Goal: Task Accomplishment & Management: Manage account settings

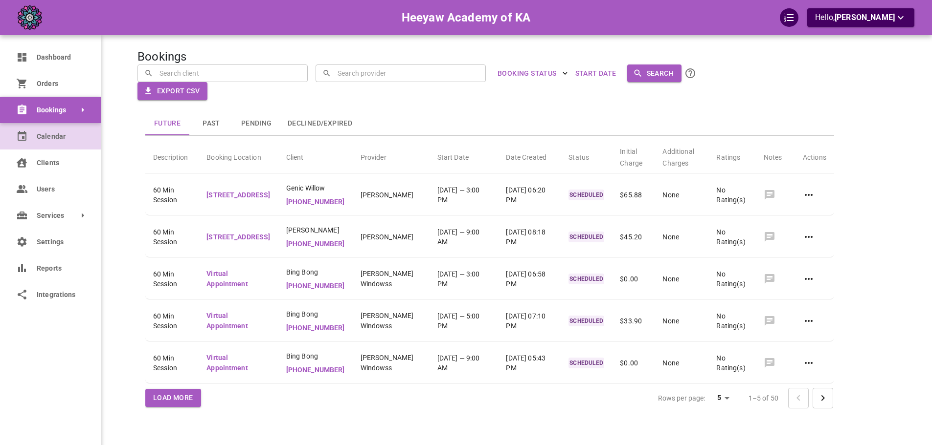
click at [22, 136] on icon at bounding box center [22, 136] width 9 height 10
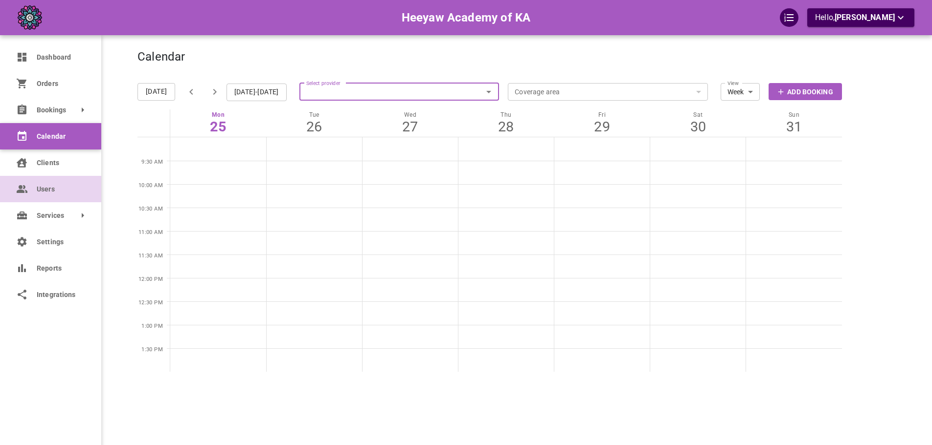
click at [18, 180] on link "Users" at bounding box center [50, 189] width 101 height 26
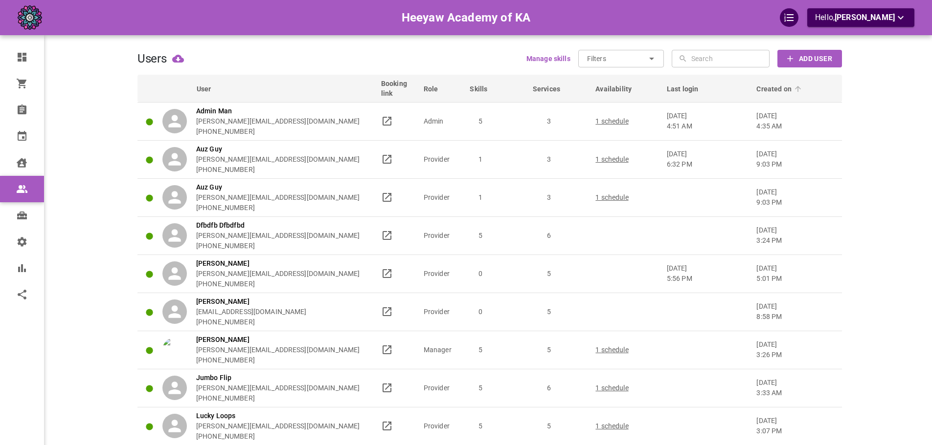
click at [783, 90] on span "Created on" at bounding box center [780, 89] width 48 height 10
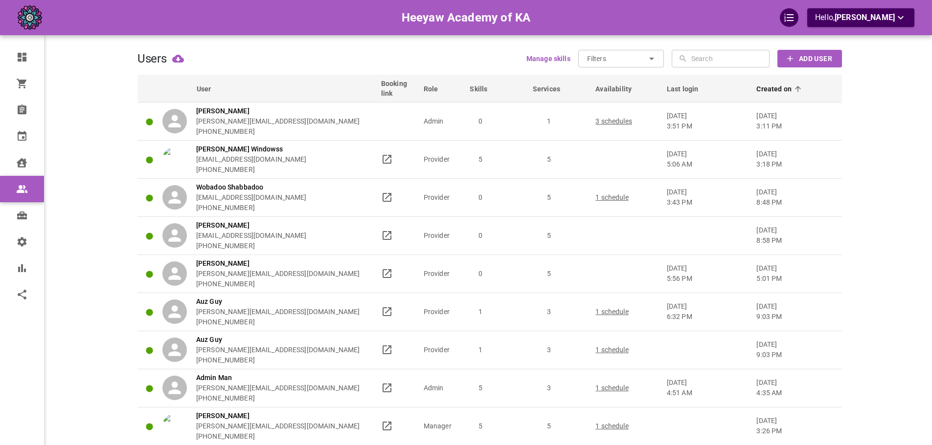
click at [783, 90] on span "Created on" at bounding box center [780, 89] width 48 height 10
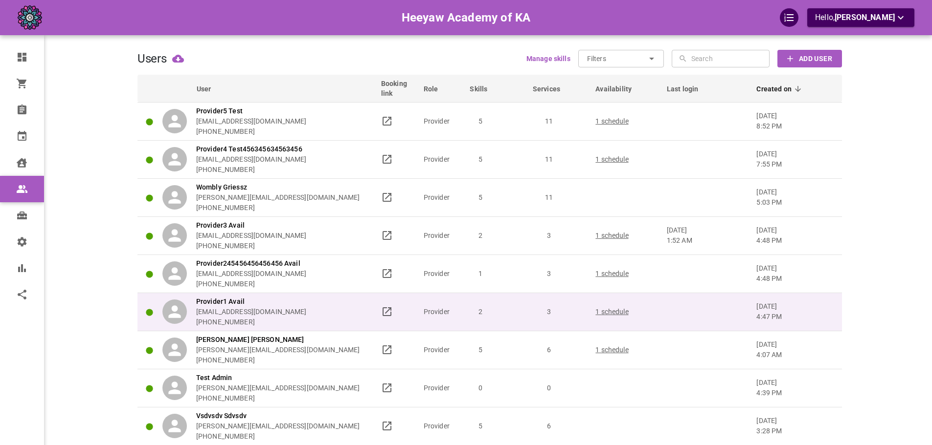
click at [745, 309] on td at bounding box center [707, 312] width 90 height 38
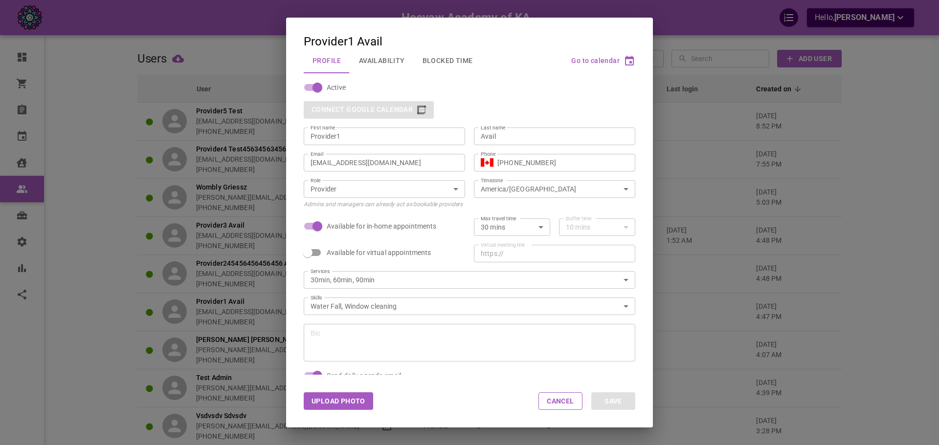
click at [403, 162] on input "[EMAIL_ADDRESS][DOMAIN_NAME]" at bounding box center [385, 163] width 148 height 10
click at [829, 188] on div "Provider1 Avail Profile Availability Blocked Time Go to calendar Active Connect…" at bounding box center [469, 222] width 939 height 445
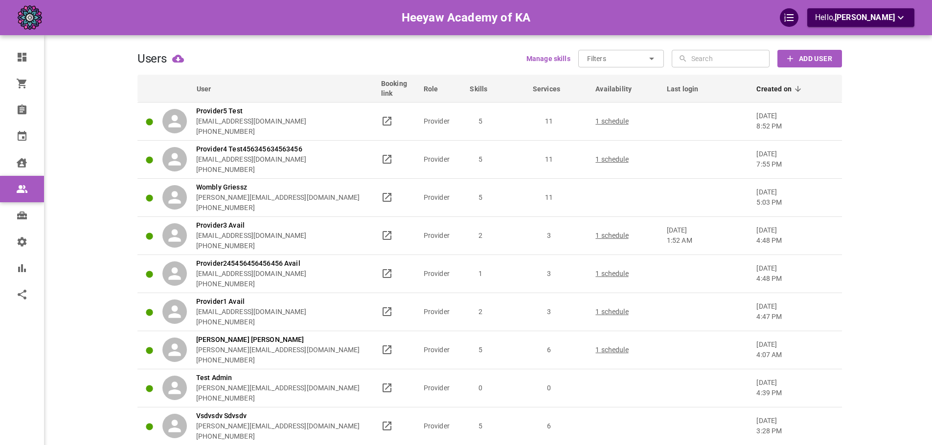
click at [850, 28] on div "Heeyaw Academy of KA Hello, [PERSON_NAME]" at bounding box center [466, 17] width 932 height 35
click at [857, 17] on span "[PERSON_NAME]" at bounding box center [864, 17] width 60 height 9
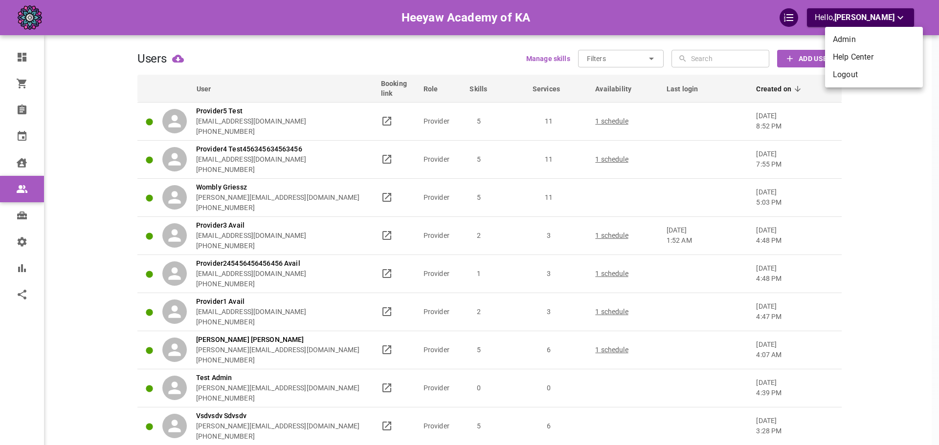
click at [852, 72] on li "Logout" at bounding box center [874, 75] width 98 height 18
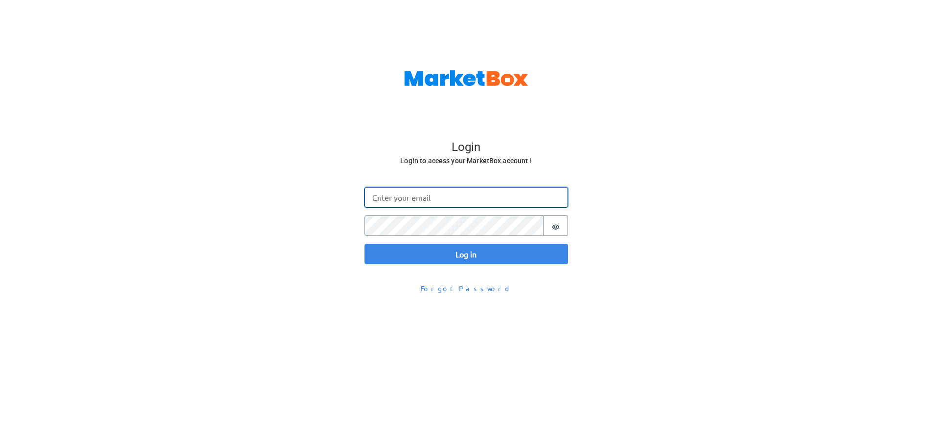
click at [407, 200] on input "Email" at bounding box center [465, 197] width 203 height 21
paste input "[EMAIL_ADDRESS][DOMAIN_NAME]"
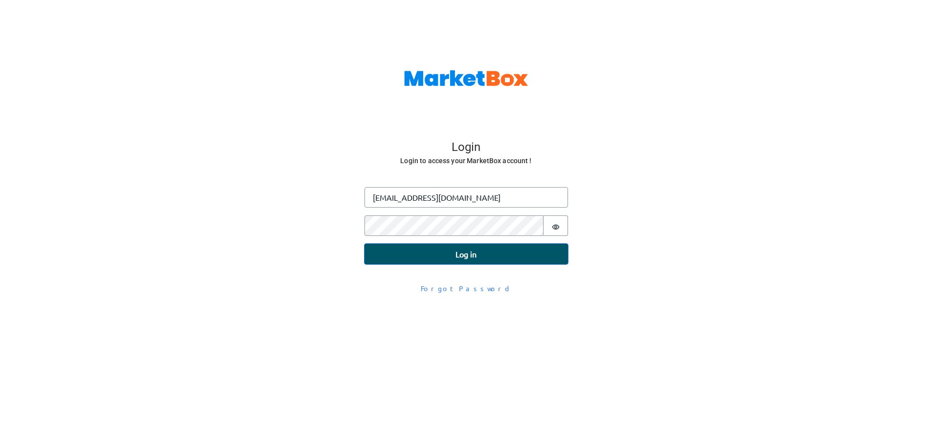
click at [496, 260] on button "Log in" at bounding box center [465, 254] width 203 height 21
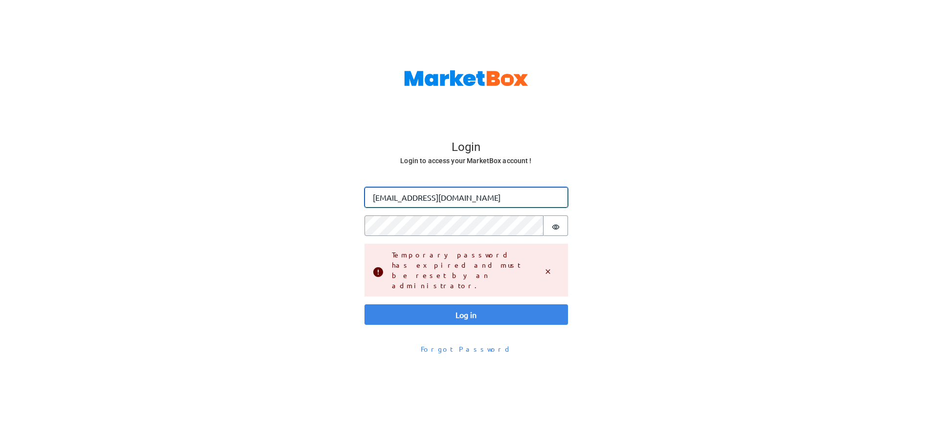
drag, startPoint x: 436, startPoint y: 200, endPoint x: 425, endPoint y: 205, distance: 11.4
click at [425, 205] on input "[EMAIL_ADDRESS][DOMAIN_NAME]" at bounding box center [465, 197] width 203 height 21
type input "omar+heeyaw@gomarketbox.com"
click at [364, 305] on button "Log in" at bounding box center [465, 315] width 203 height 21
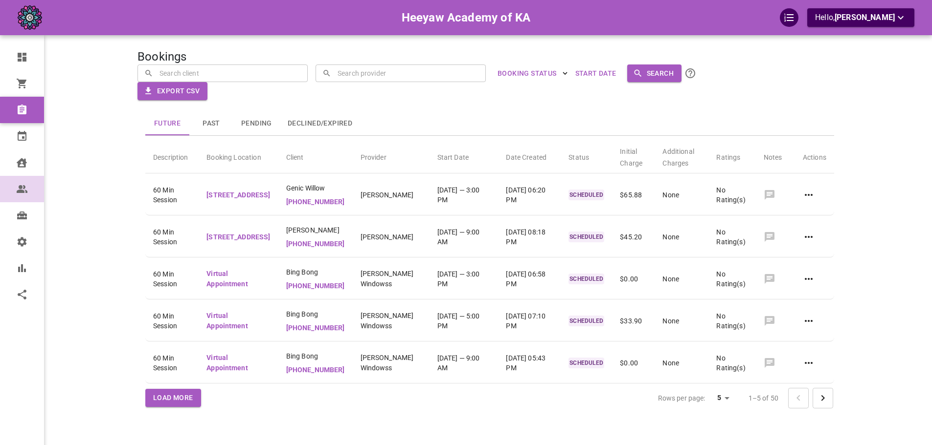
click at [20, 190] on icon at bounding box center [21, 189] width 9 height 8
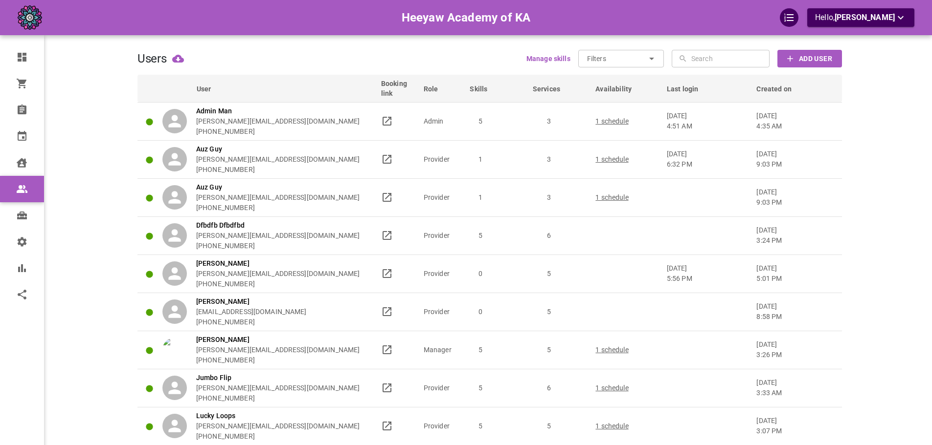
click at [778, 83] on th "Created on" at bounding box center [797, 88] width 90 height 27
click at [778, 84] on th "Created on" at bounding box center [797, 88] width 90 height 27
click at [778, 86] on span "Created on" at bounding box center [780, 89] width 48 height 10
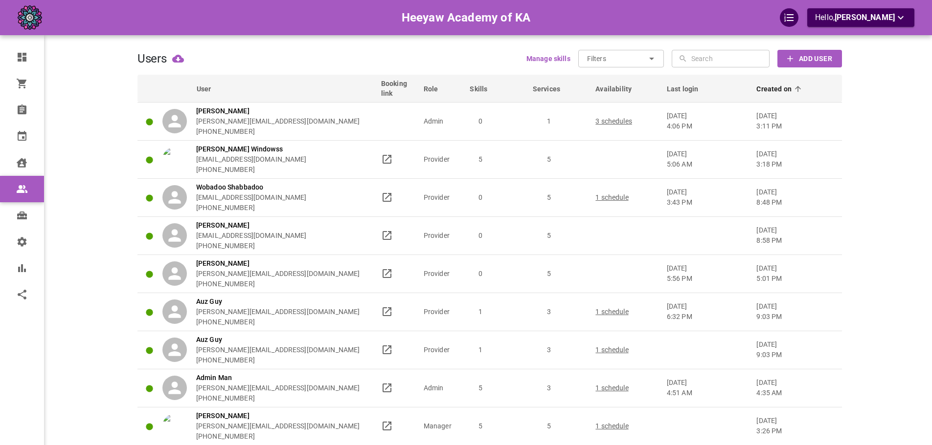
click at [778, 86] on span "Created on" at bounding box center [780, 89] width 48 height 10
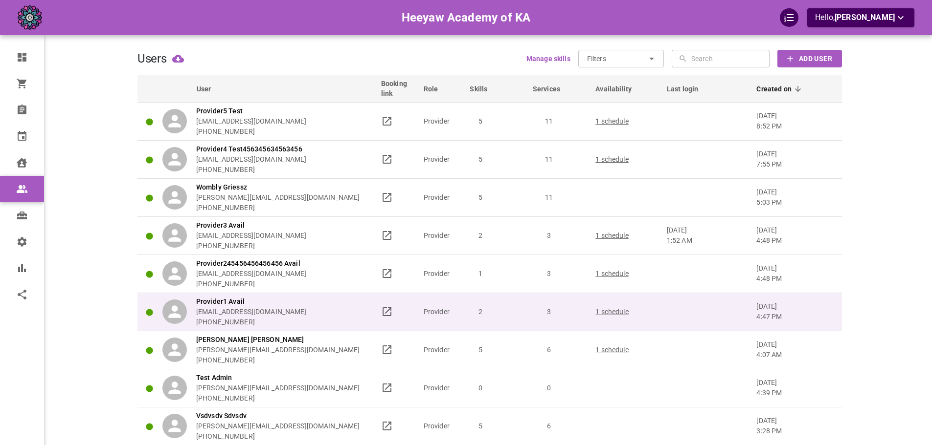
click at [709, 331] on td at bounding box center [707, 312] width 90 height 38
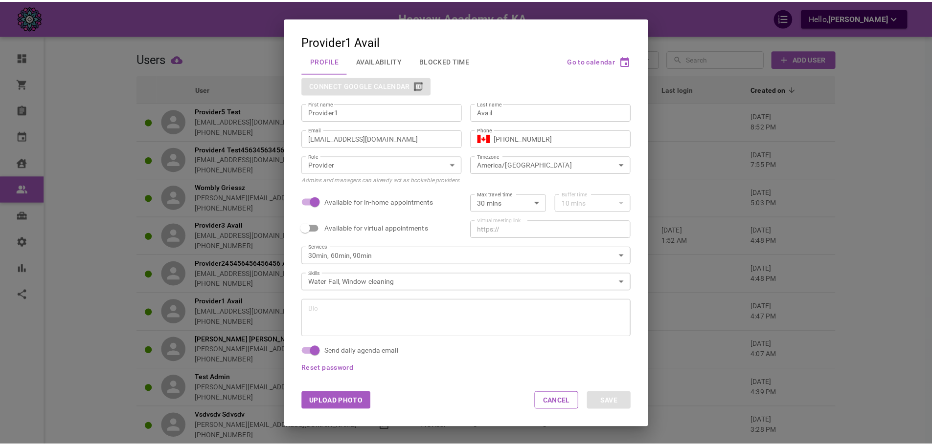
scroll to position [38, 0]
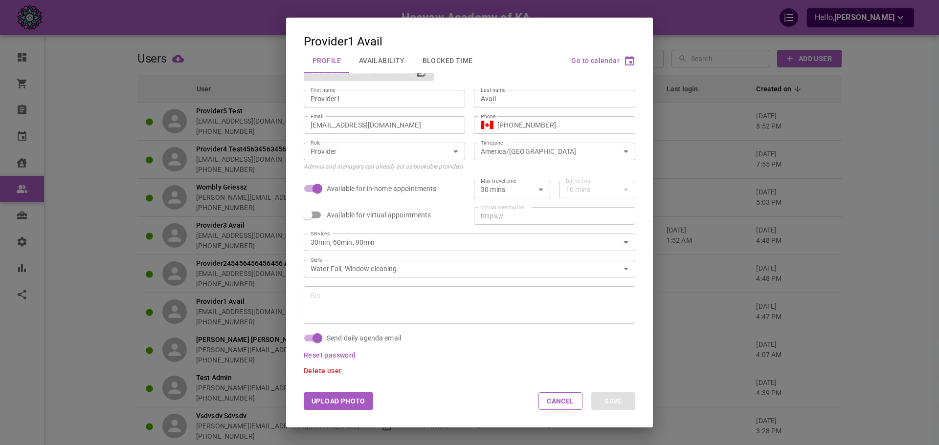
click at [334, 355] on span "Reset password" at bounding box center [330, 356] width 52 height 8
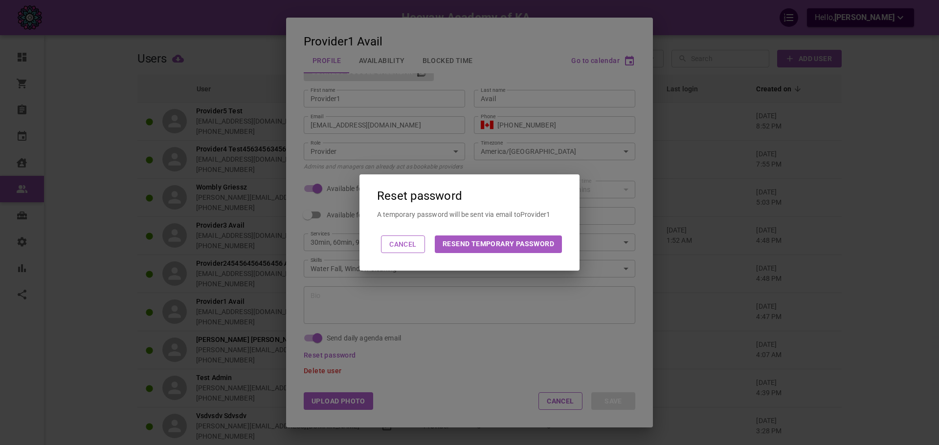
click at [466, 248] on button "Resend Temporary Password" at bounding box center [498, 245] width 127 height 18
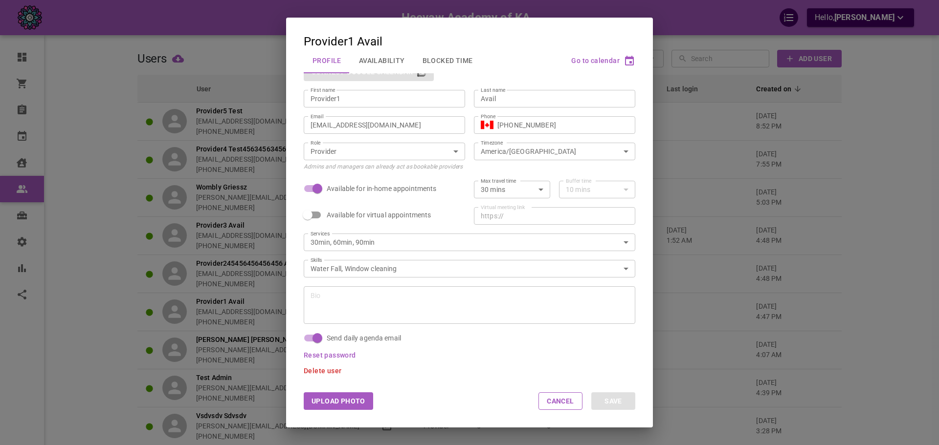
click at [673, 66] on div "Provider1 Avail Profile Availability Blocked Time Go to calendar Active Connect…" at bounding box center [469, 222] width 939 height 445
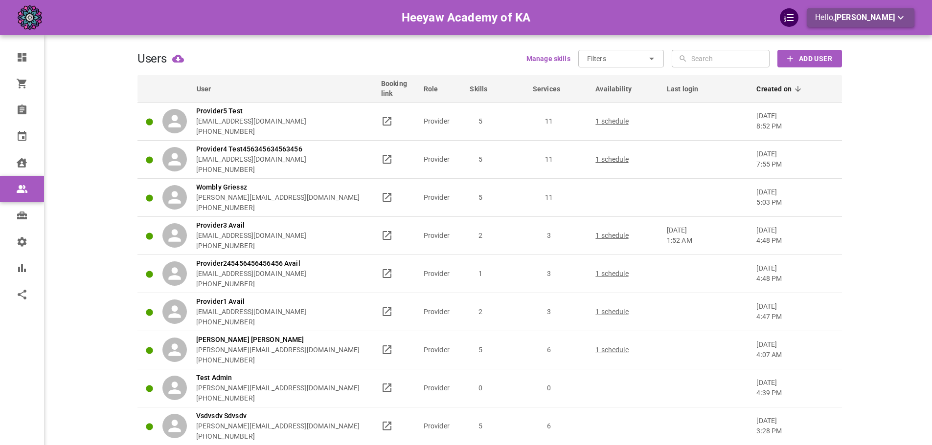
click at [897, 19] on icon "button" at bounding box center [900, 18] width 12 height 12
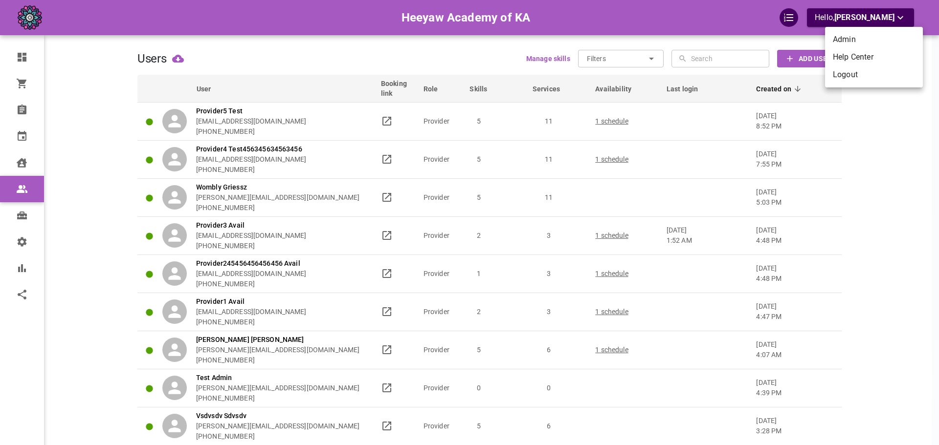
click at [838, 73] on li "Logout" at bounding box center [874, 75] width 98 height 18
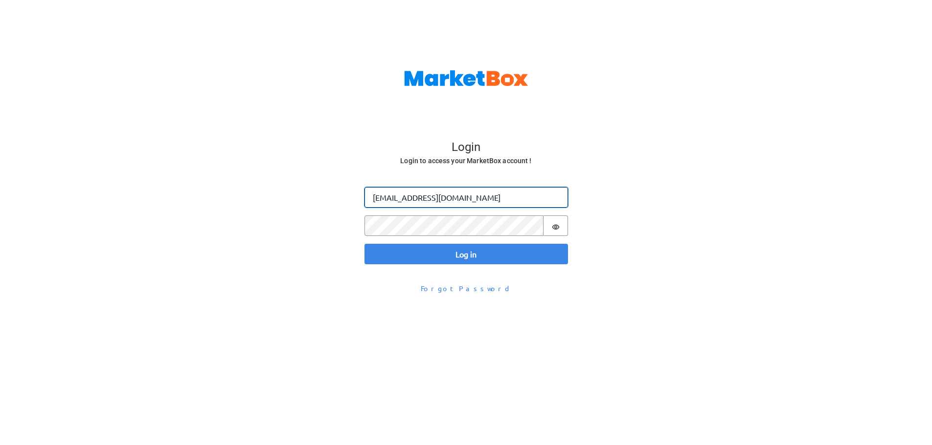
click at [419, 202] on input "omar@gomarketbox.com" at bounding box center [465, 197] width 203 height 21
paste input "+heeyawpa1"
type input "[EMAIL_ADDRESS][DOMAIN_NAME]"
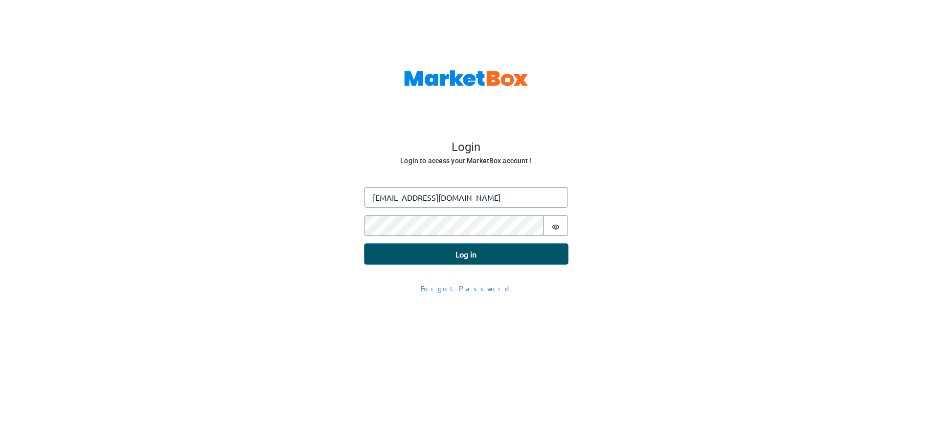
click at [381, 257] on button "Log in" at bounding box center [465, 254] width 203 height 21
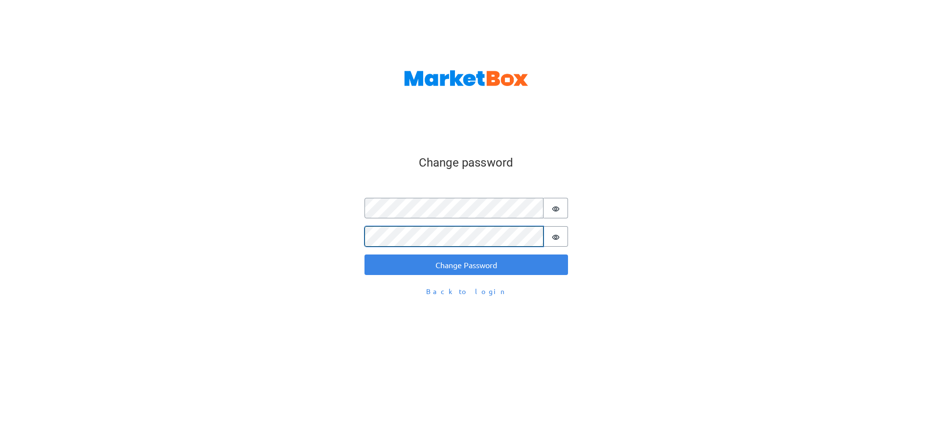
click at [364, 255] on button "Change Password" at bounding box center [465, 265] width 203 height 21
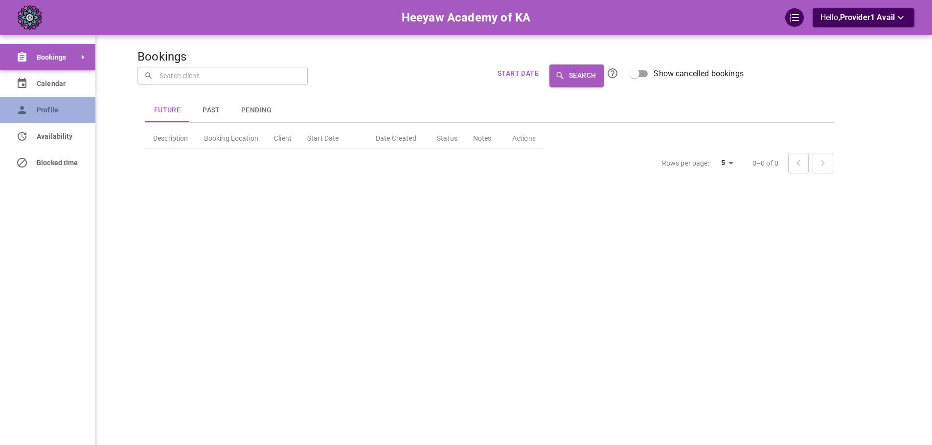
click at [30, 114] on link "Profile" at bounding box center [47, 110] width 95 height 26
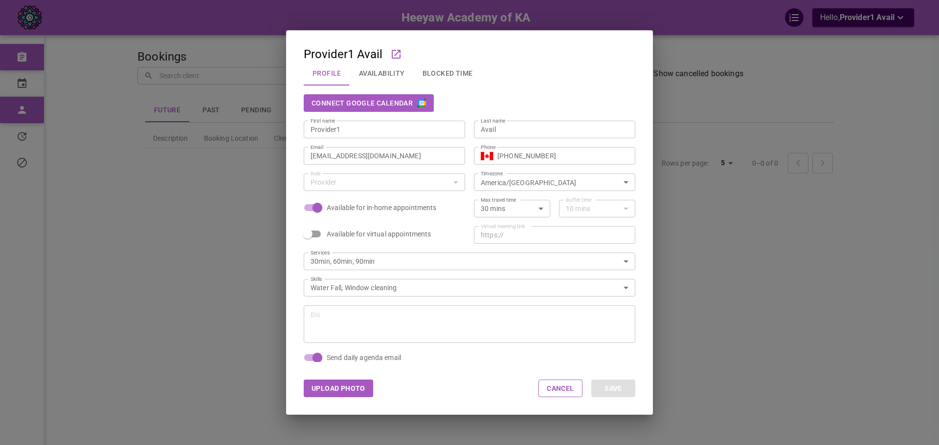
click at [368, 104] on button "Connect Google Calendar" at bounding box center [369, 103] width 130 height 18
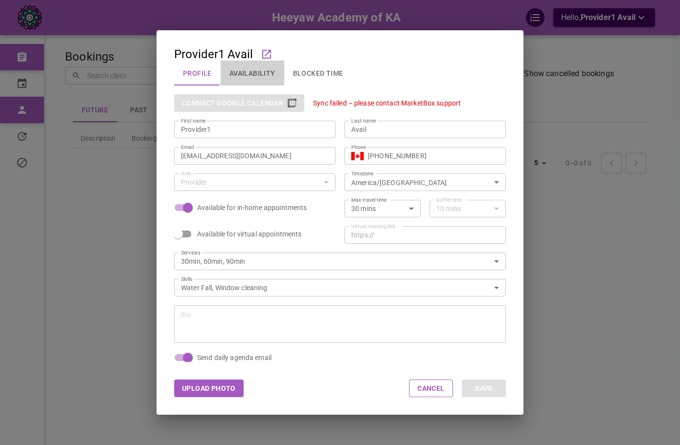
click at [249, 75] on button "Availability" at bounding box center [253, 73] width 64 height 25
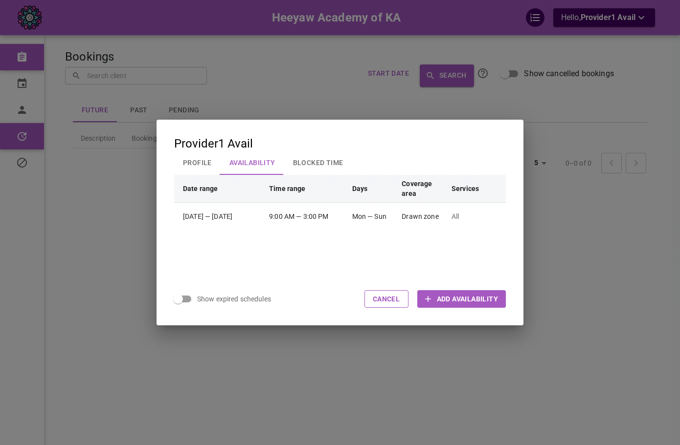
click at [571, 228] on div "Provider1 Avail Profile Availability Blocked Time Date range Time range Days Co…" at bounding box center [340, 222] width 680 height 445
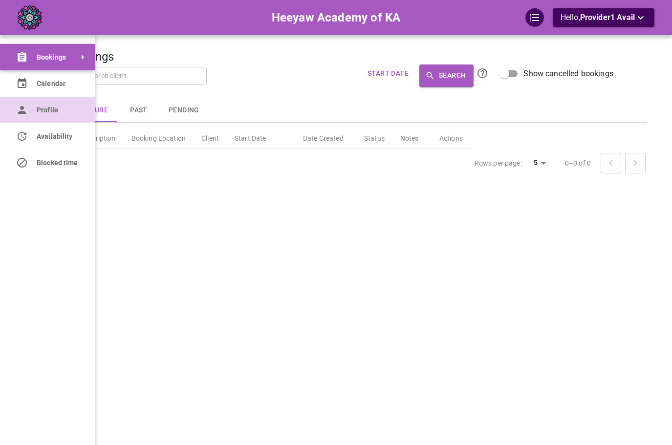
click at [16, 109] on link "Profile" at bounding box center [47, 110] width 95 height 26
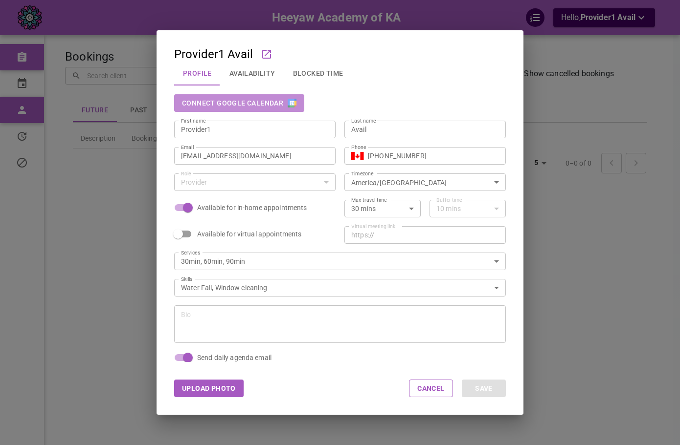
click at [281, 106] on button "Connect Google Calendar" at bounding box center [239, 103] width 130 height 18
click at [226, 69] on button "Availability" at bounding box center [253, 73] width 64 height 25
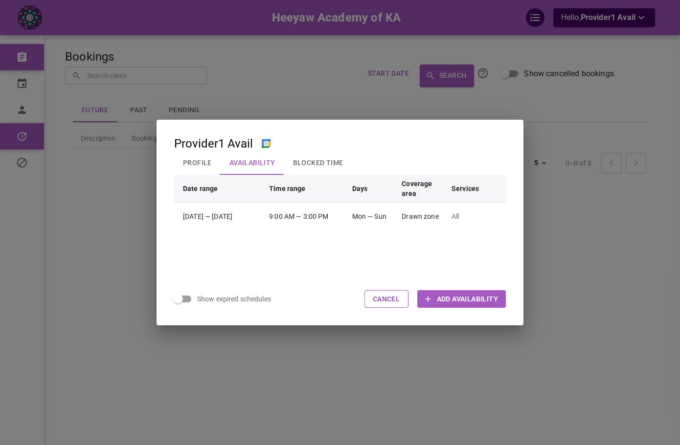
click at [187, 159] on button "Profile" at bounding box center [197, 162] width 46 height 25
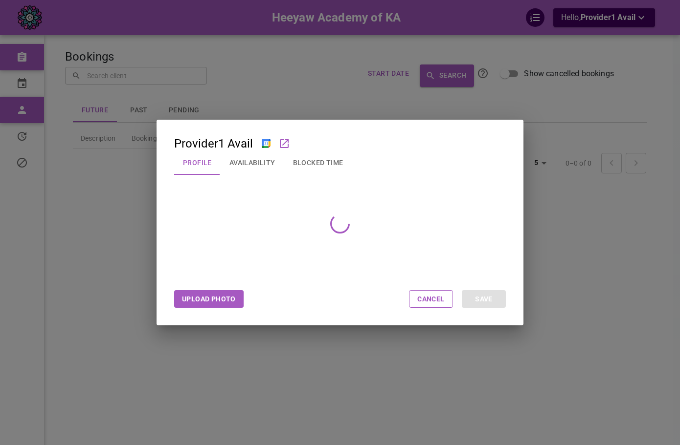
click at [95, 152] on div "Provider1 Avail Profile Availability Blocked Time Upload Photo Cancel Save" at bounding box center [340, 222] width 680 height 445
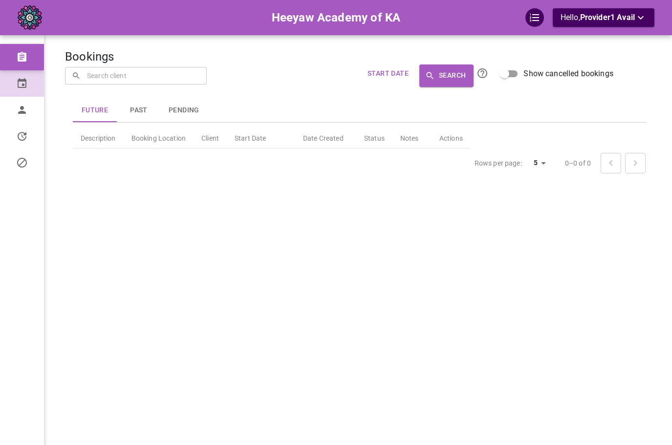
click at [19, 87] on icon at bounding box center [22, 83] width 9 height 10
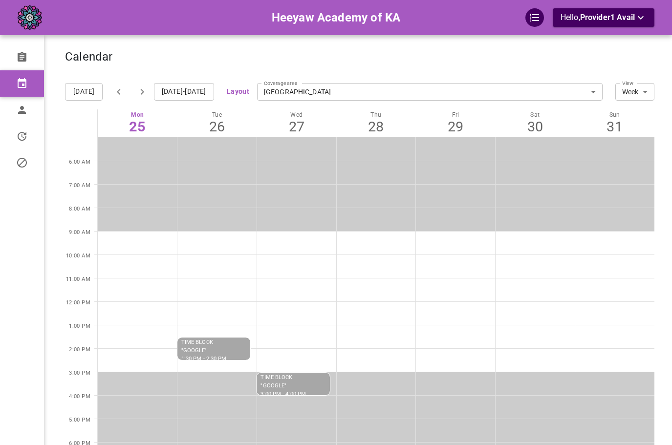
click at [311, 384] on div "TIME BLOCK "GOOGLE" 3:00 PM - 4:00 PM" at bounding box center [293, 386] width 73 height 26
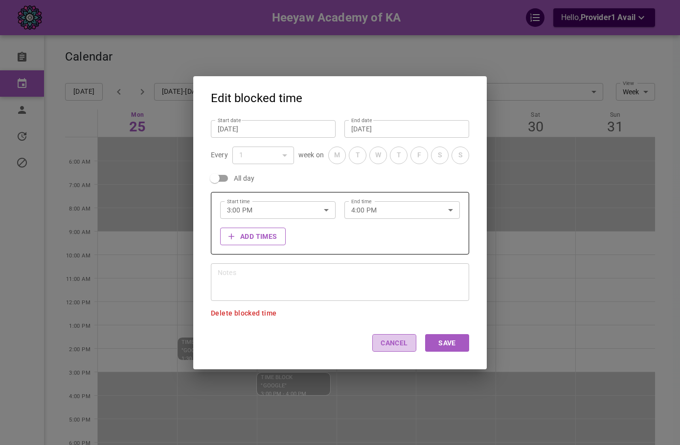
click at [390, 348] on button "Cancel" at bounding box center [394, 343] width 44 height 18
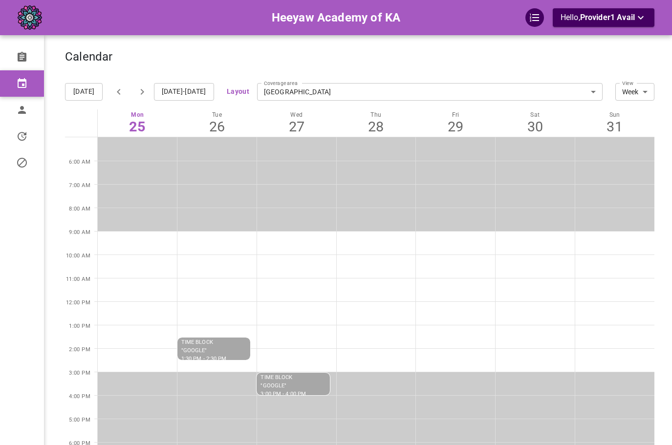
click at [477, 63] on div "Calendar" at bounding box center [360, 62] width 590 height 24
